Goal: Transaction & Acquisition: Purchase product/service

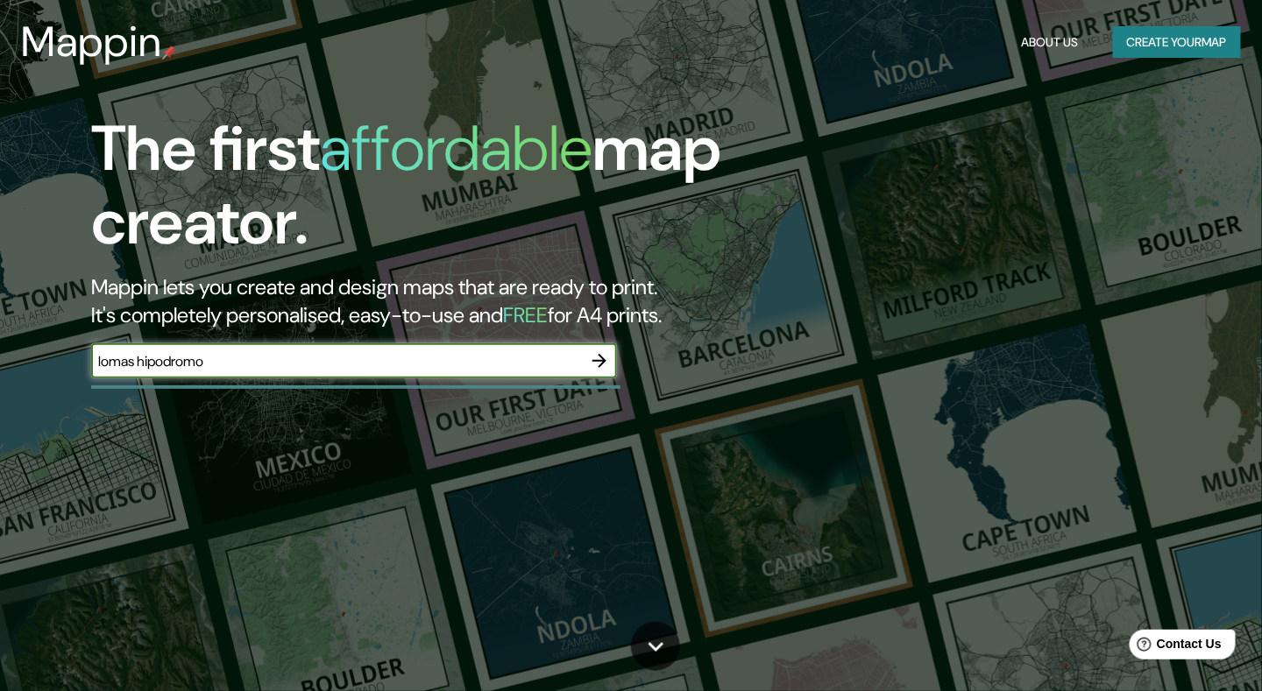
type input "lomas hipodromo"
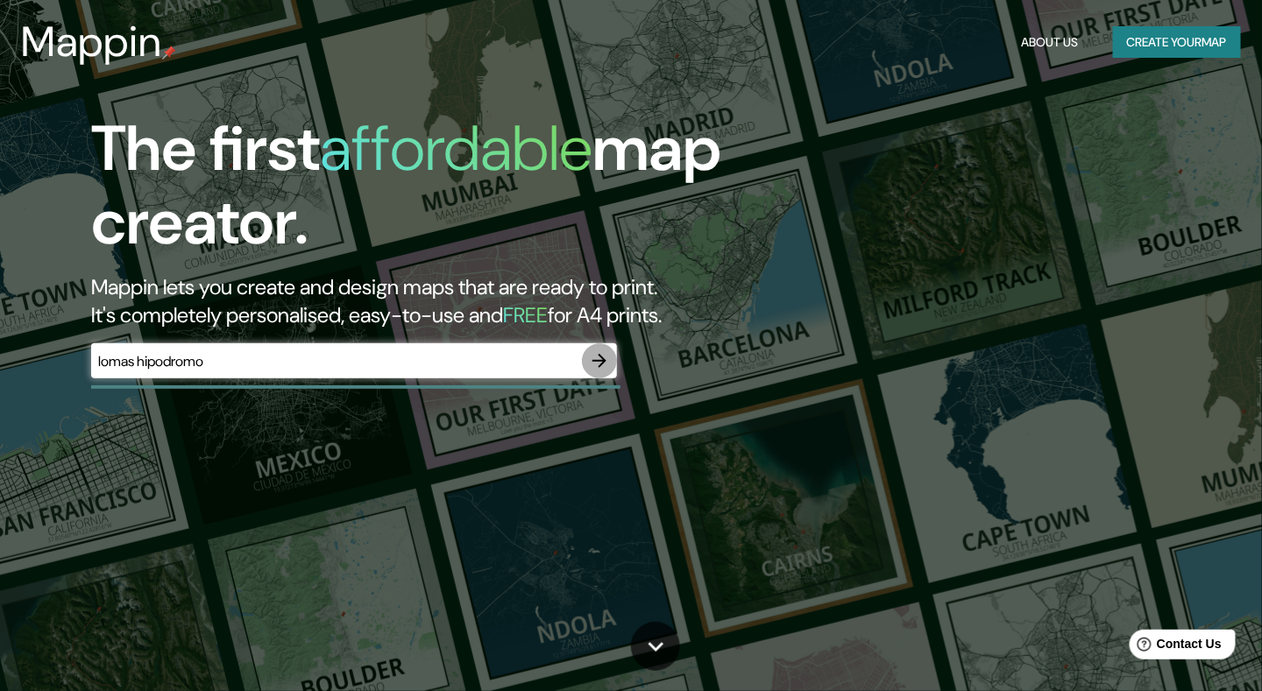
click at [607, 351] on icon "button" at bounding box center [599, 360] width 21 height 21
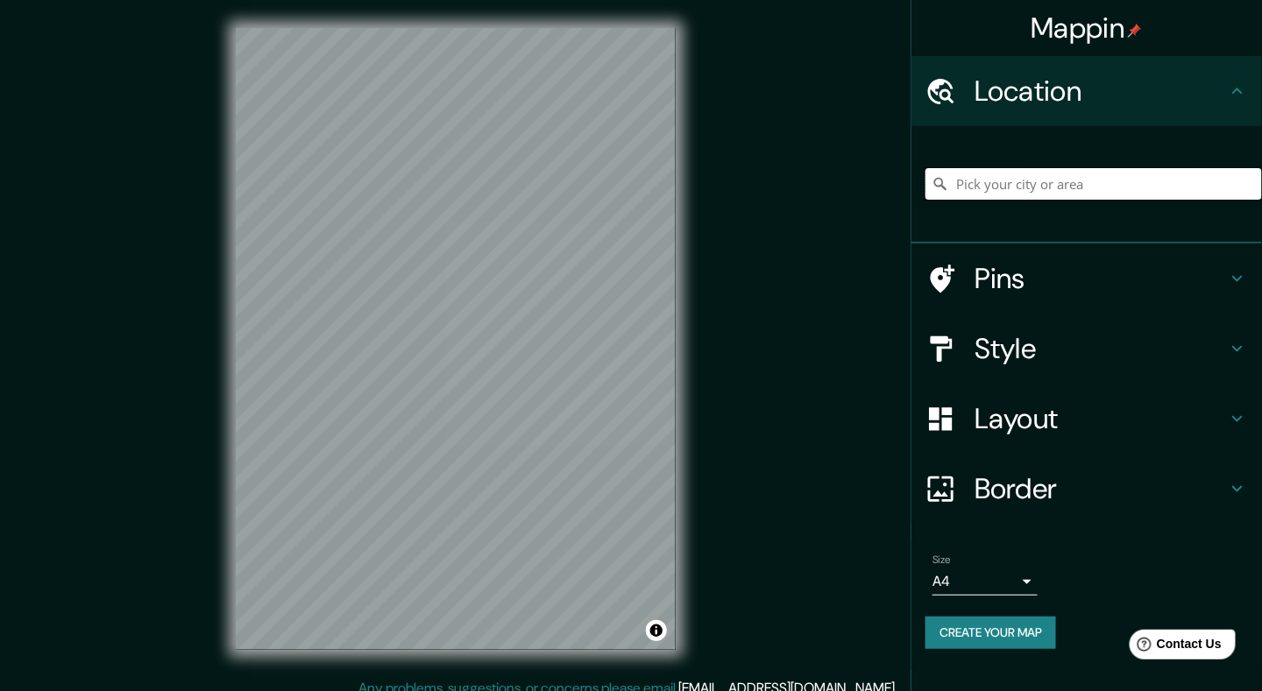
click at [1025, 189] on input "Pick your city or area" at bounding box center [1093, 184] width 336 height 32
click at [1108, 180] on input "Hipódromo, [GEOGRAPHIC_DATA], [GEOGRAPHIC_DATA], [GEOGRAPHIC_DATA]" at bounding box center [1093, 184] width 336 height 32
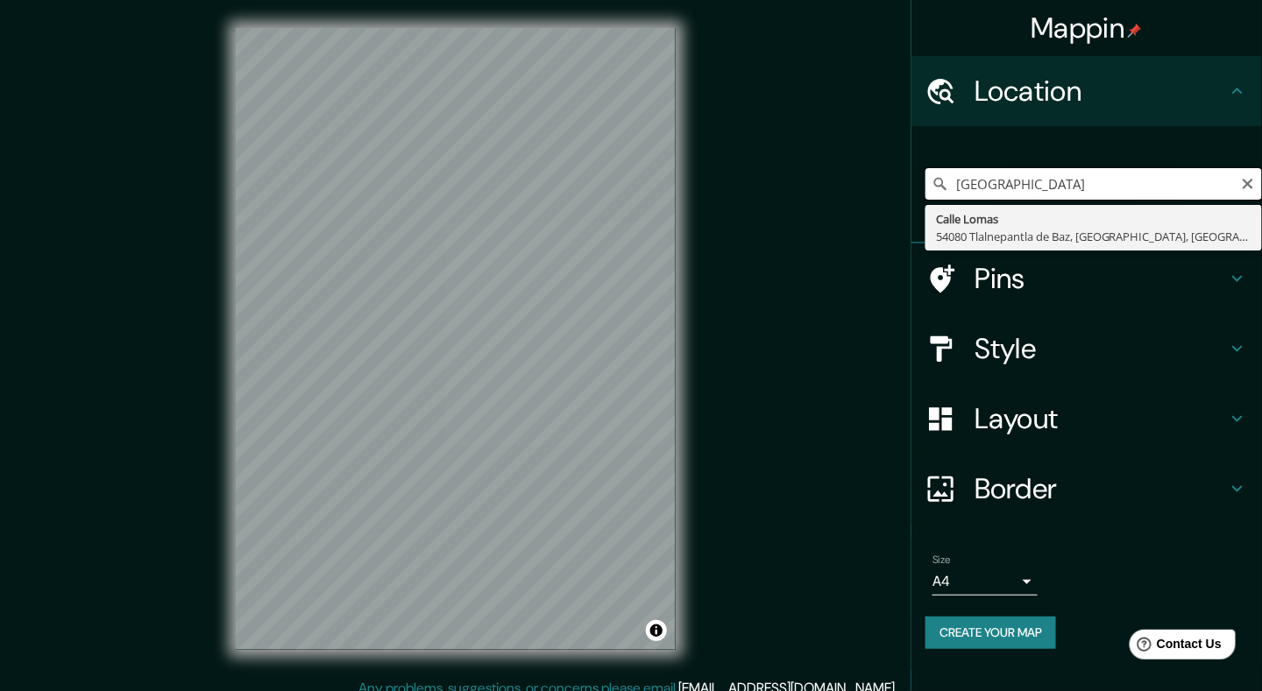
drag, startPoint x: 1150, startPoint y: 185, endPoint x: 1071, endPoint y: 185, distance: 78.8
click at [1071, 185] on input "[GEOGRAPHIC_DATA]" at bounding box center [1093, 184] width 336 height 32
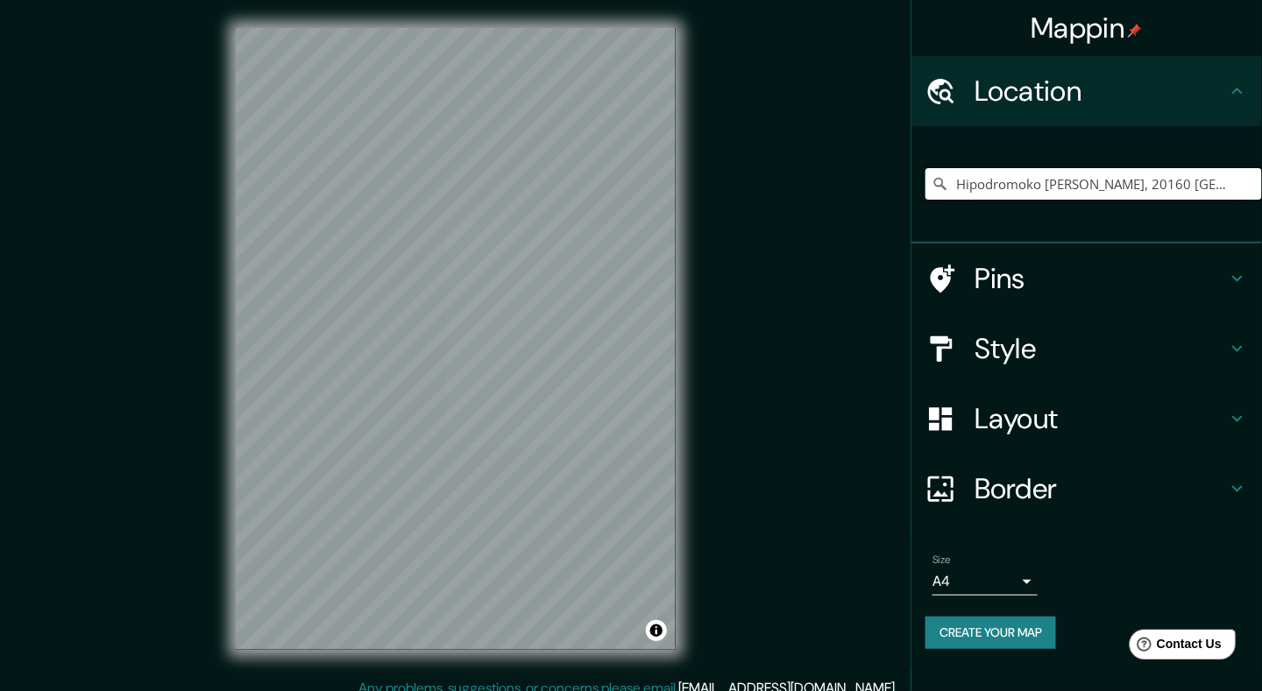
type input "Hipodromoko [PERSON_NAME], 20160 [GEOGRAPHIC_DATA], [GEOGRAPHIC_DATA], [GEOGRAP…"
